Goal: Task Accomplishment & Management: Manage account settings

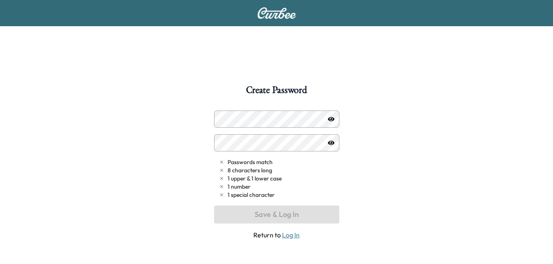
click at [223, 119] on div at bounding box center [222, 119] width 10 height 10
click at [223, 122] on div at bounding box center [222, 119] width 10 height 10
click at [224, 144] on div at bounding box center [222, 143] width 10 height 10
click at [221, 144] on div at bounding box center [222, 143] width 10 height 10
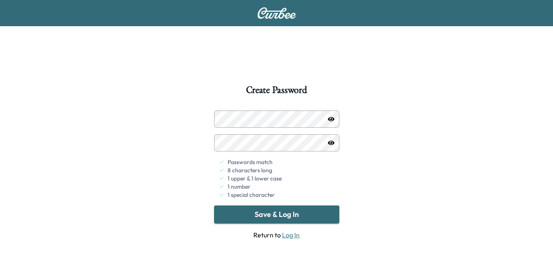
click at [275, 217] on button "Save & Log In" at bounding box center [276, 215] width 125 height 18
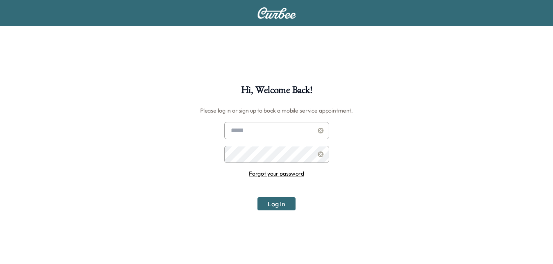
click at [230, 129] on div at bounding box center [233, 131] width 10 height 10
click at [233, 129] on div at bounding box center [233, 131] width 10 height 10
click at [238, 128] on input "text" at bounding box center [276, 130] width 105 height 17
type input "**********"
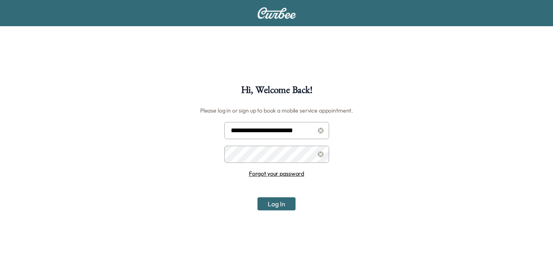
click at [258, 197] on button "Log In" at bounding box center [277, 203] width 38 height 13
